Goal: Information Seeking & Learning: Learn about a topic

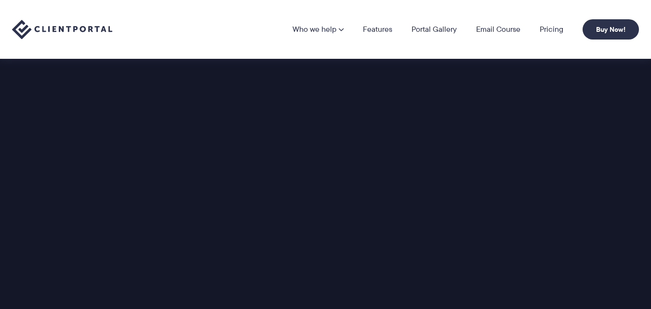
scroll to position [1156, 0]
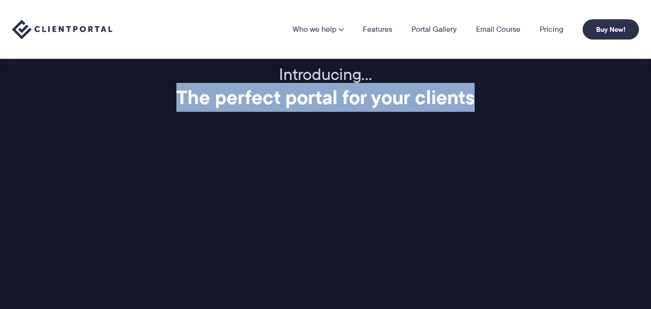
drag, startPoint x: 651, startPoint y: 96, endPoint x: 649, endPoint y: 83, distance: 12.6
click at [649, 83] on div "Introducing… The perfect portal for your clients Client Portal is a super simpl…" at bounding box center [325, 279] width 651 height 428
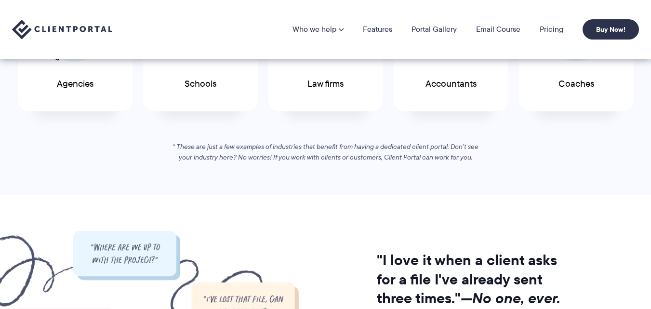
scroll to position [615, 0]
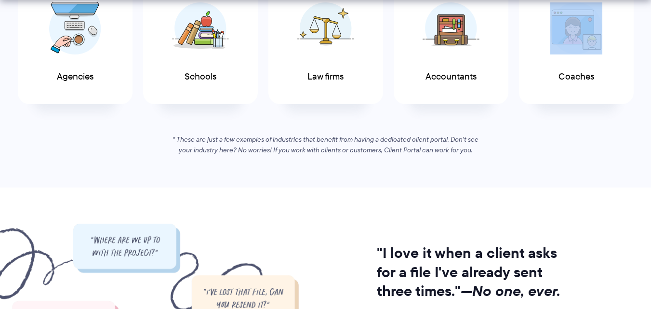
drag, startPoint x: 650, startPoint y: 59, endPoint x: 642, endPoint y: 21, distance: 38.4
click at [642, 21] on div "If you work with clients, you’ll love Client Portal See why Client Portal is pe…" at bounding box center [325, 20] width 651 height 270
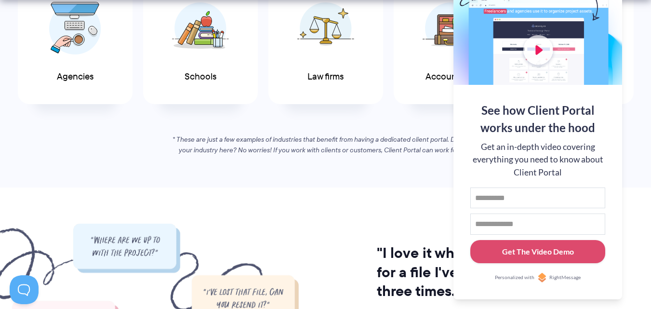
scroll to position [0, 0]
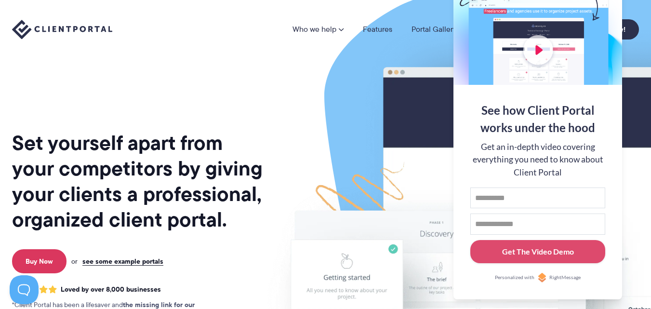
click at [368, 77] on img at bounding box center [520, 239] width 540 height 462
click at [549, 292] on div "See how Client Portal works under the hood Get an in-depth video covering every…" at bounding box center [537, 192] width 169 height 214
click at [640, 9] on button at bounding box center [639, 12] width 12 height 12
